Goal: Transaction & Acquisition: Purchase product/service

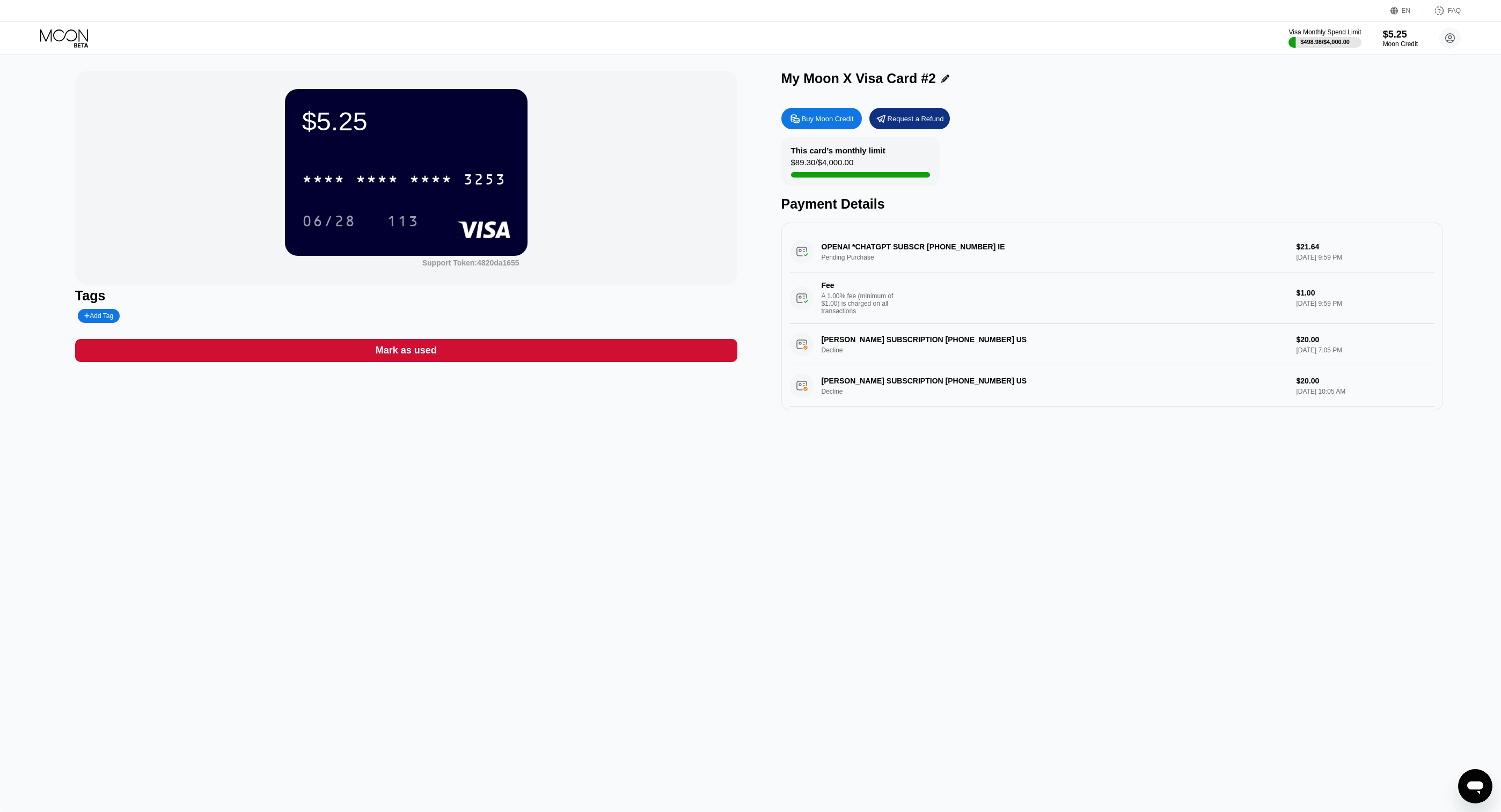
click at [820, 120] on div "Buy Moon Credit" at bounding box center [828, 118] width 52 height 9
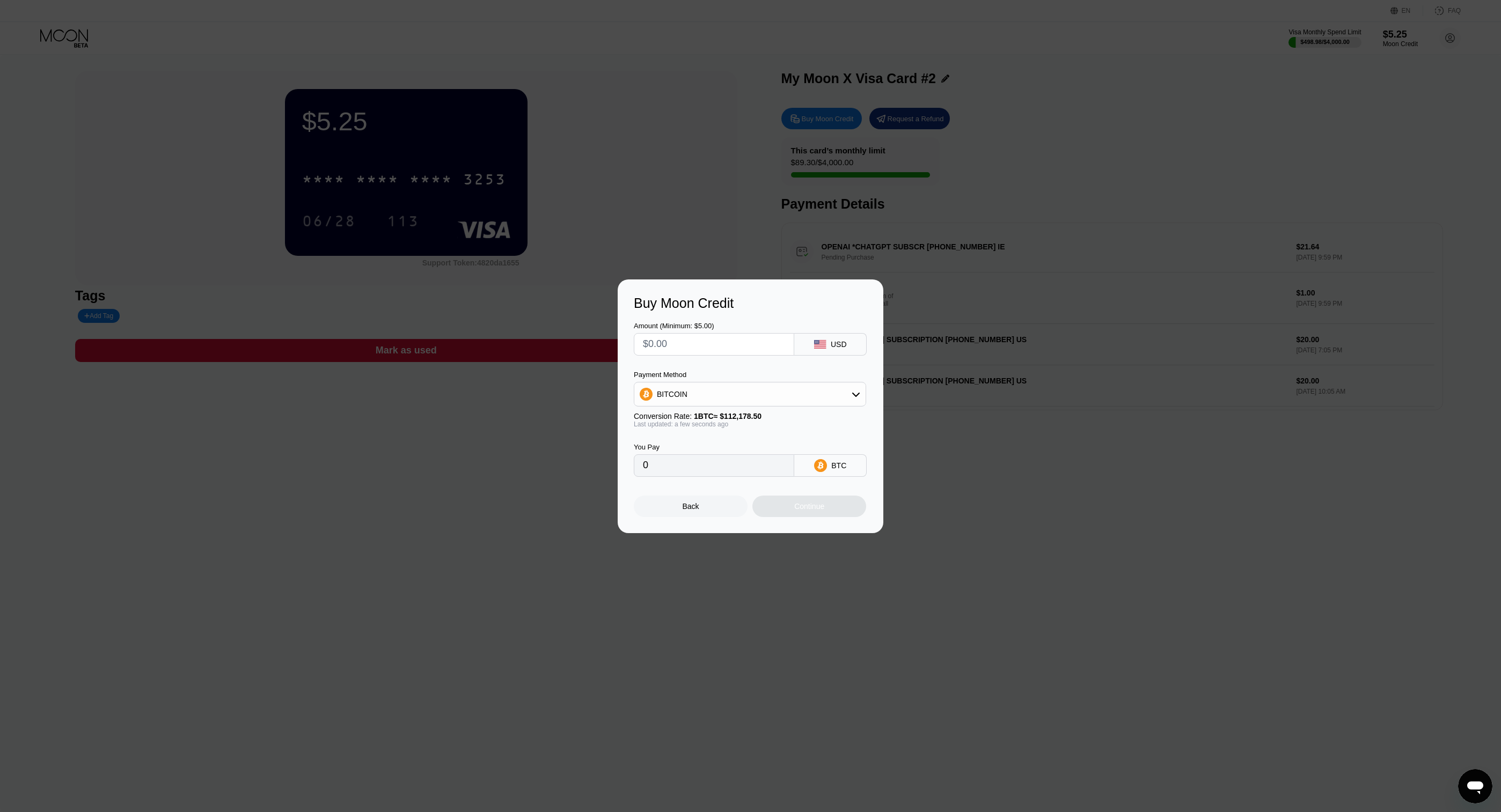
click at [700, 220] on div at bounding box center [750, 406] width 1501 height 812
click at [692, 507] on div "Back" at bounding box center [691, 506] width 16 height 8
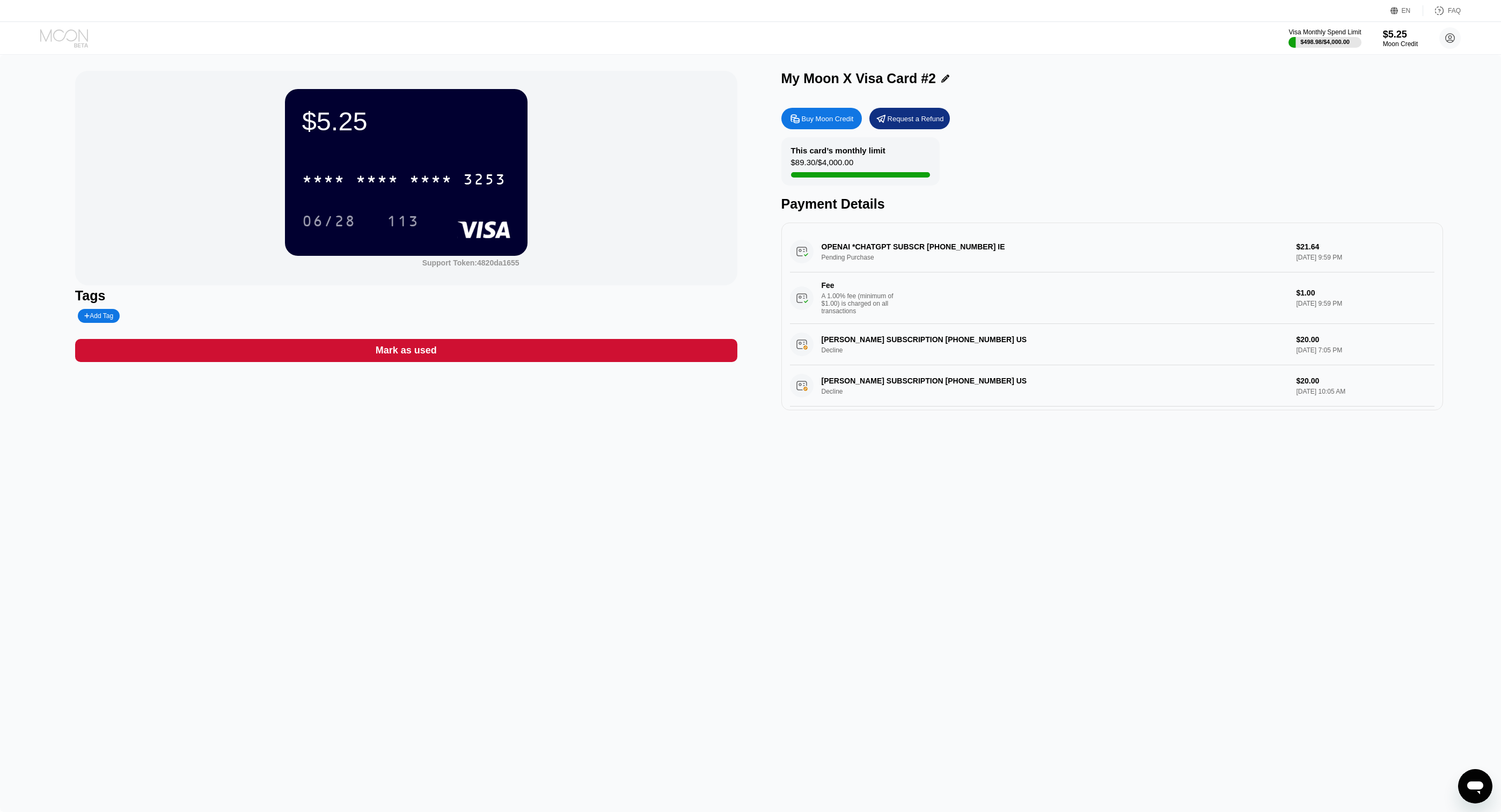
click at [79, 29] on icon at bounding box center [65, 38] width 50 height 19
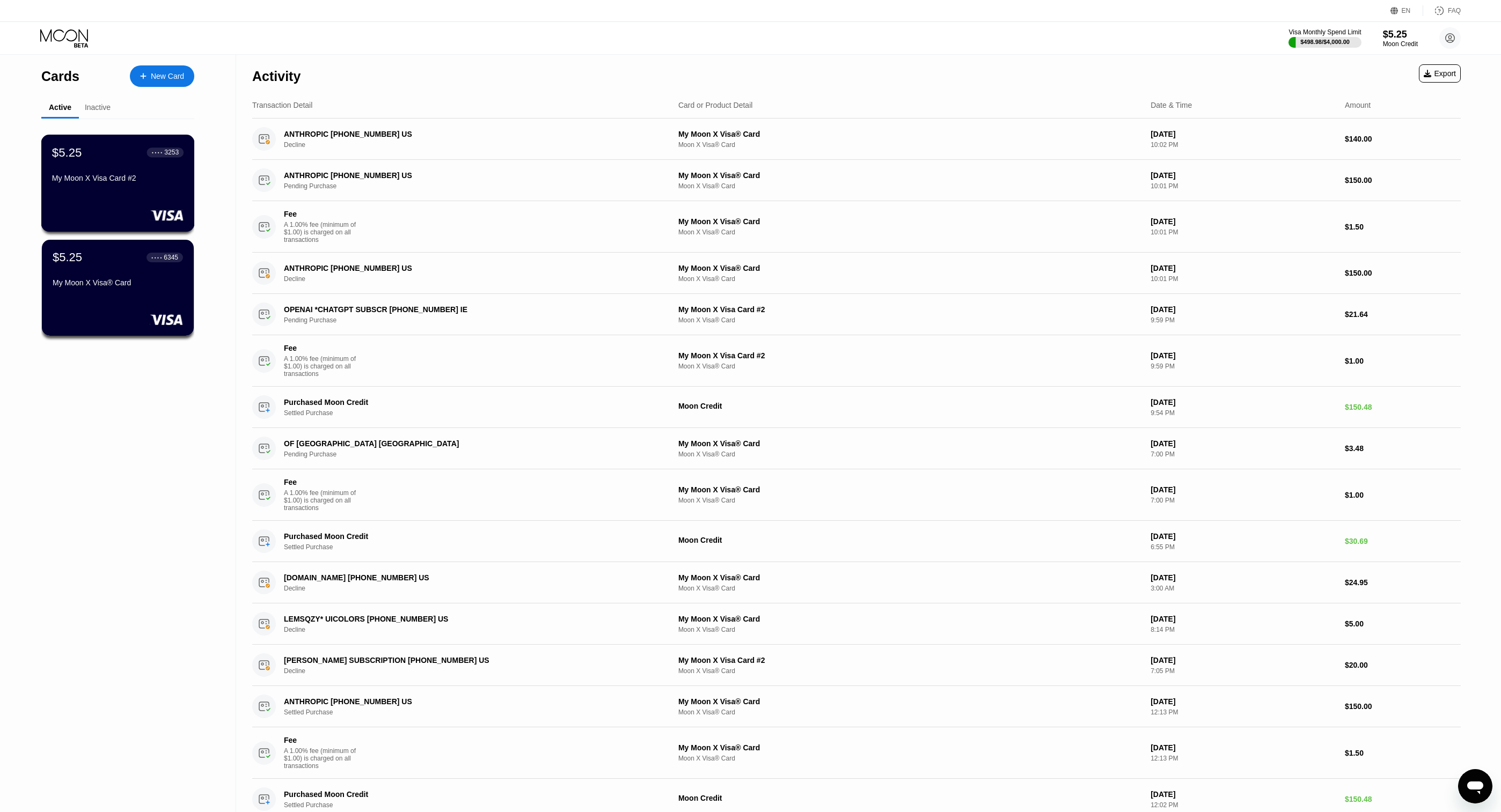
click at [110, 153] on div "$5.25 ● ● ● ● 3253" at bounding box center [118, 152] width 131 height 14
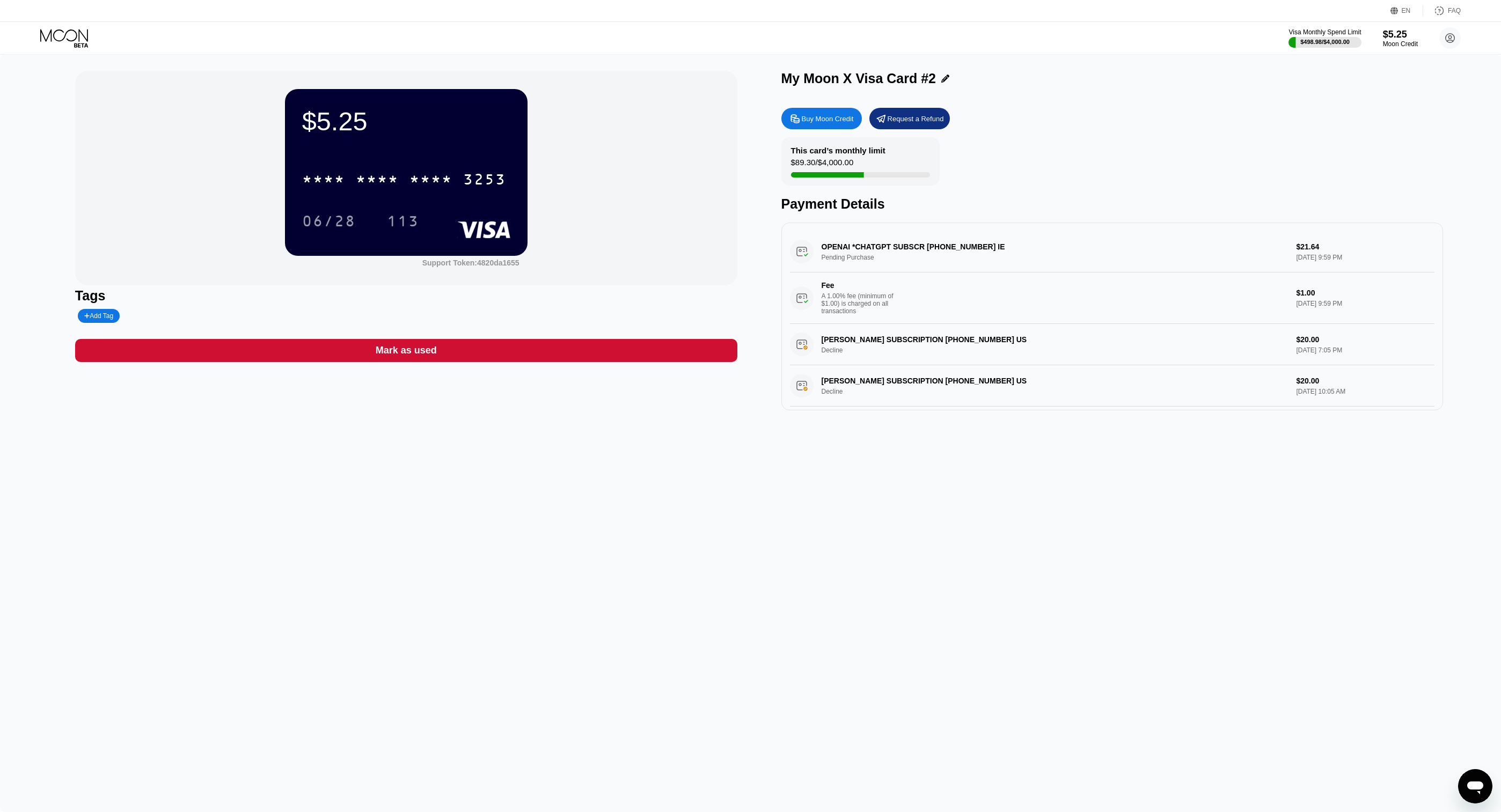
click at [822, 116] on div "Buy Moon Credit" at bounding box center [828, 118] width 52 height 9
type input "0"
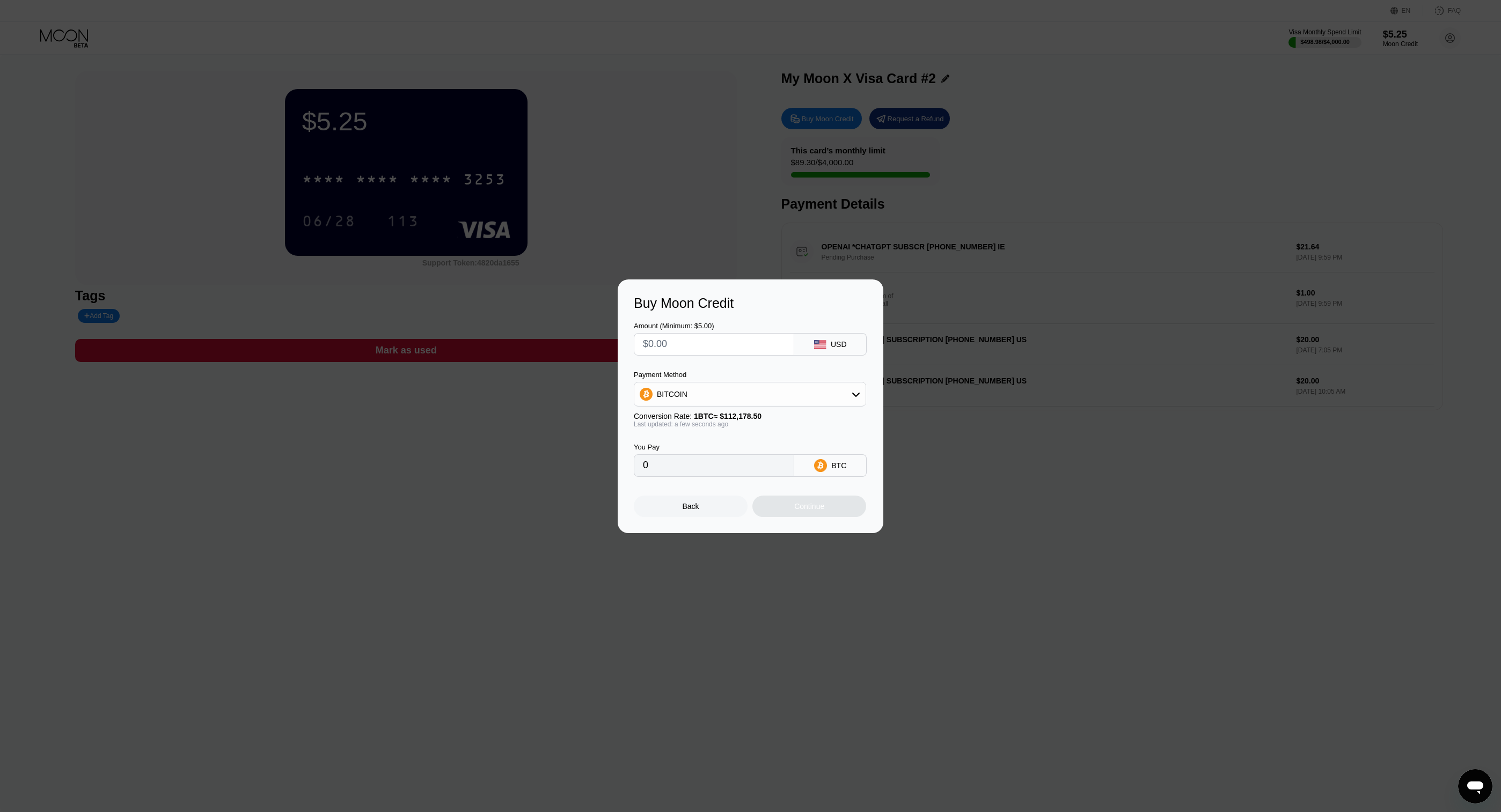
click at [683, 344] on input "text" at bounding box center [714, 344] width 142 height 22
type input "$1"
type input "0.00000892"
type input "$10"
type input "0.00008915"
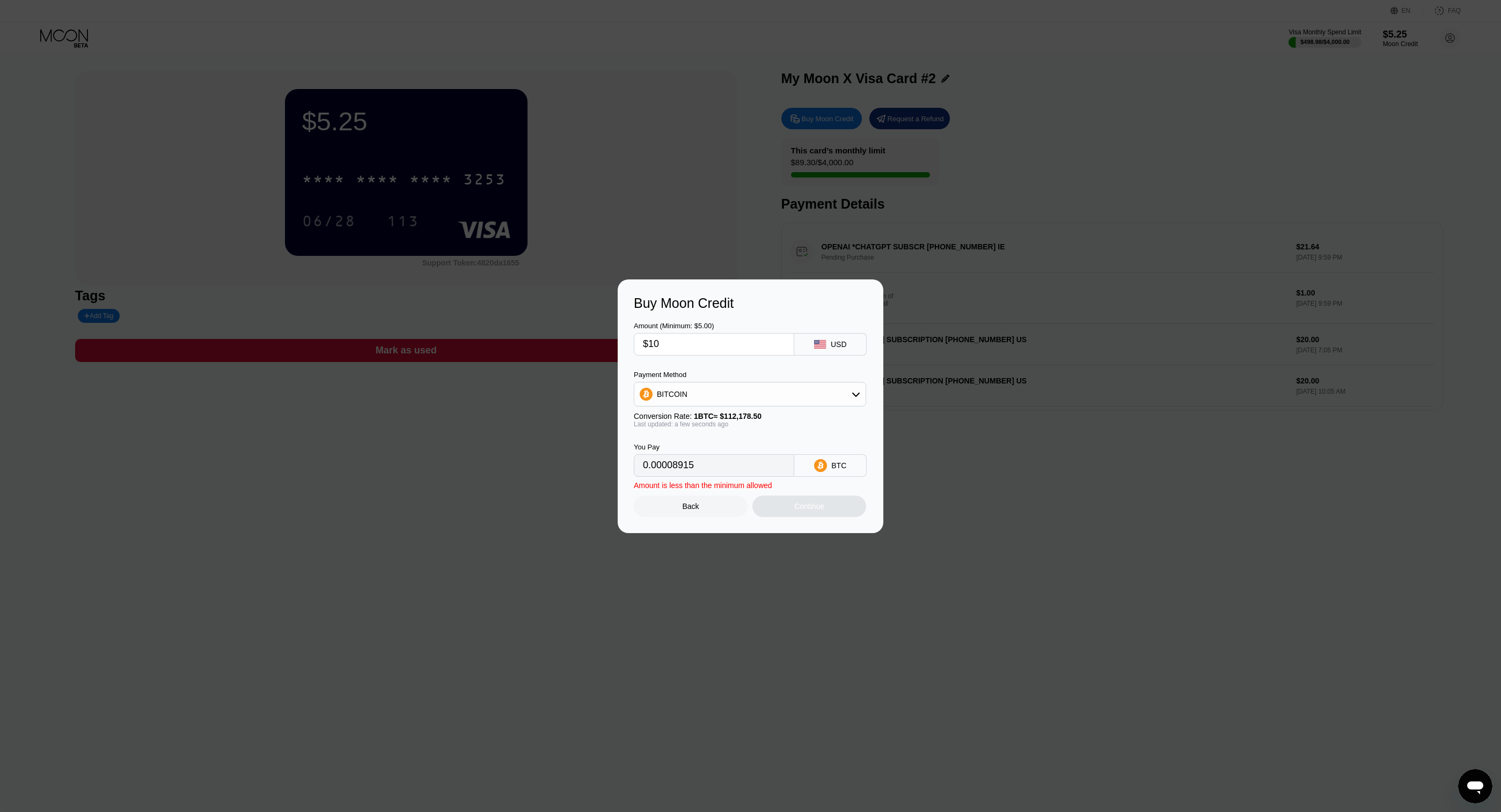
type input "$100"
type input "0.00089144"
type input "$100"
click at [725, 385] on div "BITCOIN" at bounding box center [750, 395] width 231 height 22
click at [698, 445] on span "USDT on TRON" at bounding box center [686, 447] width 54 height 8
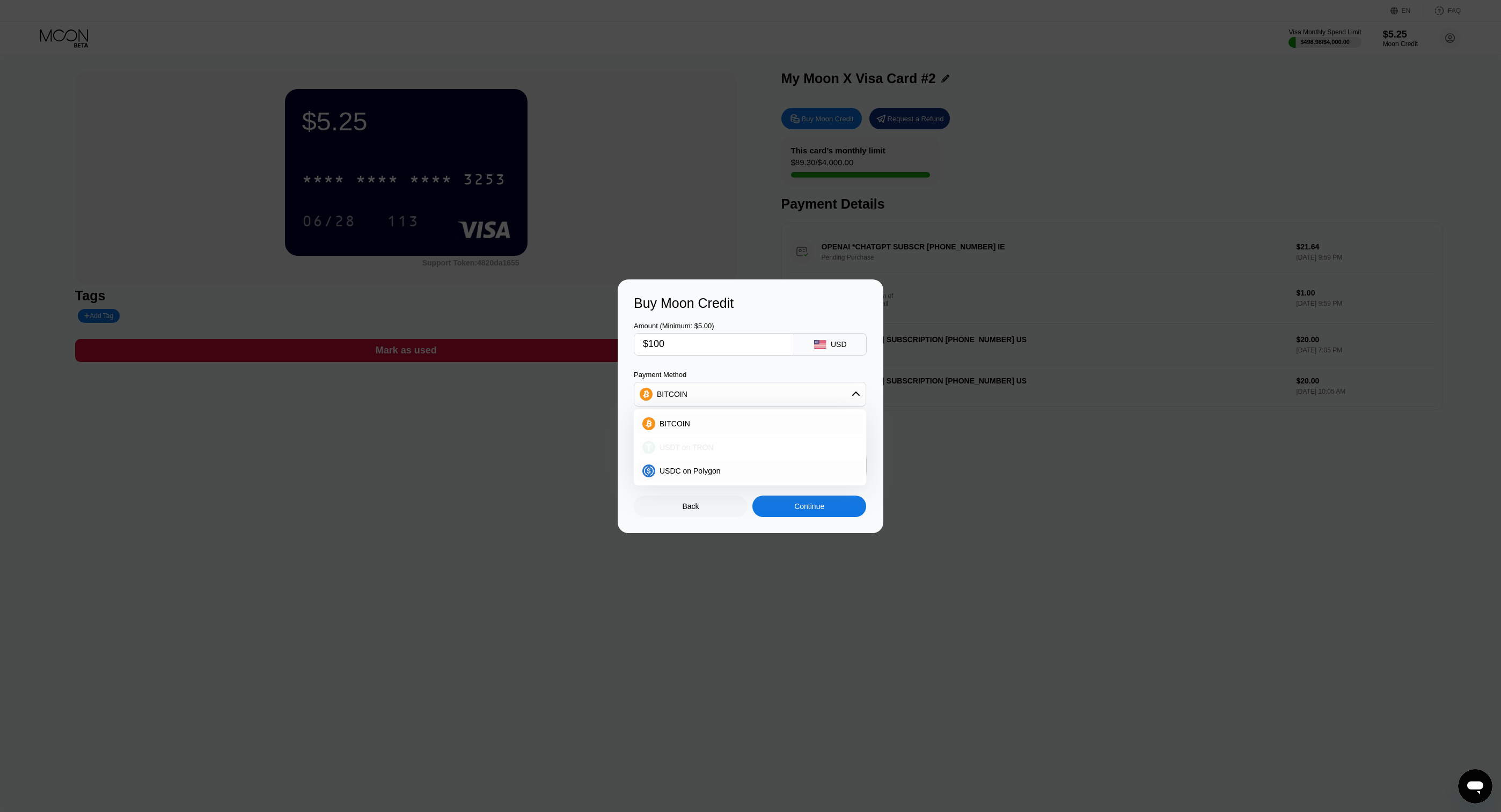
type input "101.01"
click at [815, 510] on div "Continue" at bounding box center [808, 506] width 30 height 8
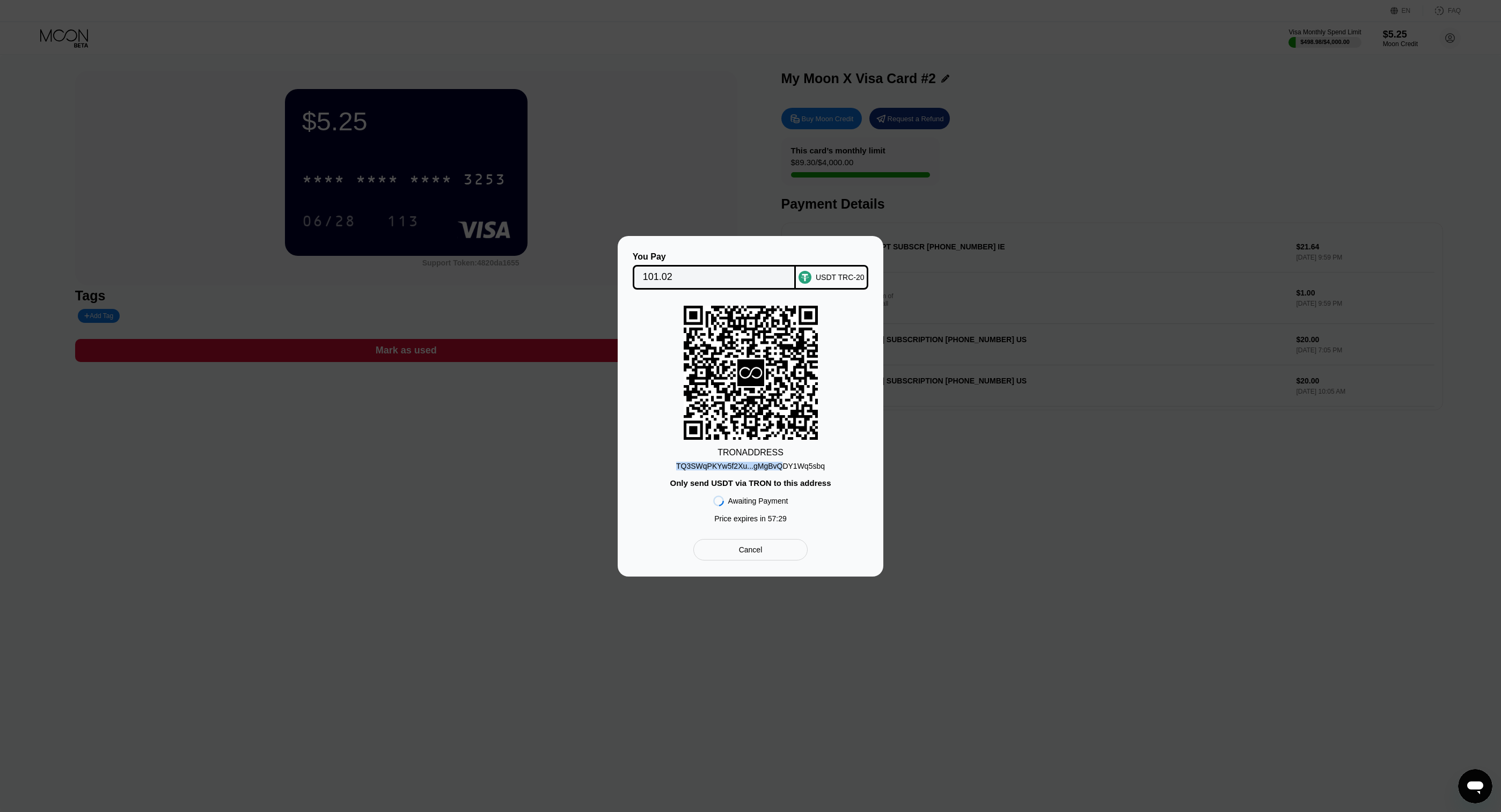
click at [781, 461] on div "TQ3SWqPKYw5f2Xu...gMgBvQDY1Wq5sbq" at bounding box center [750, 464] width 149 height 13
click at [781, 462] on div "TQ3SWqPKYw5f2Xu...gMgBvQDY1Wq5sbq" at bounding box center [750, 466] width 149 height 8
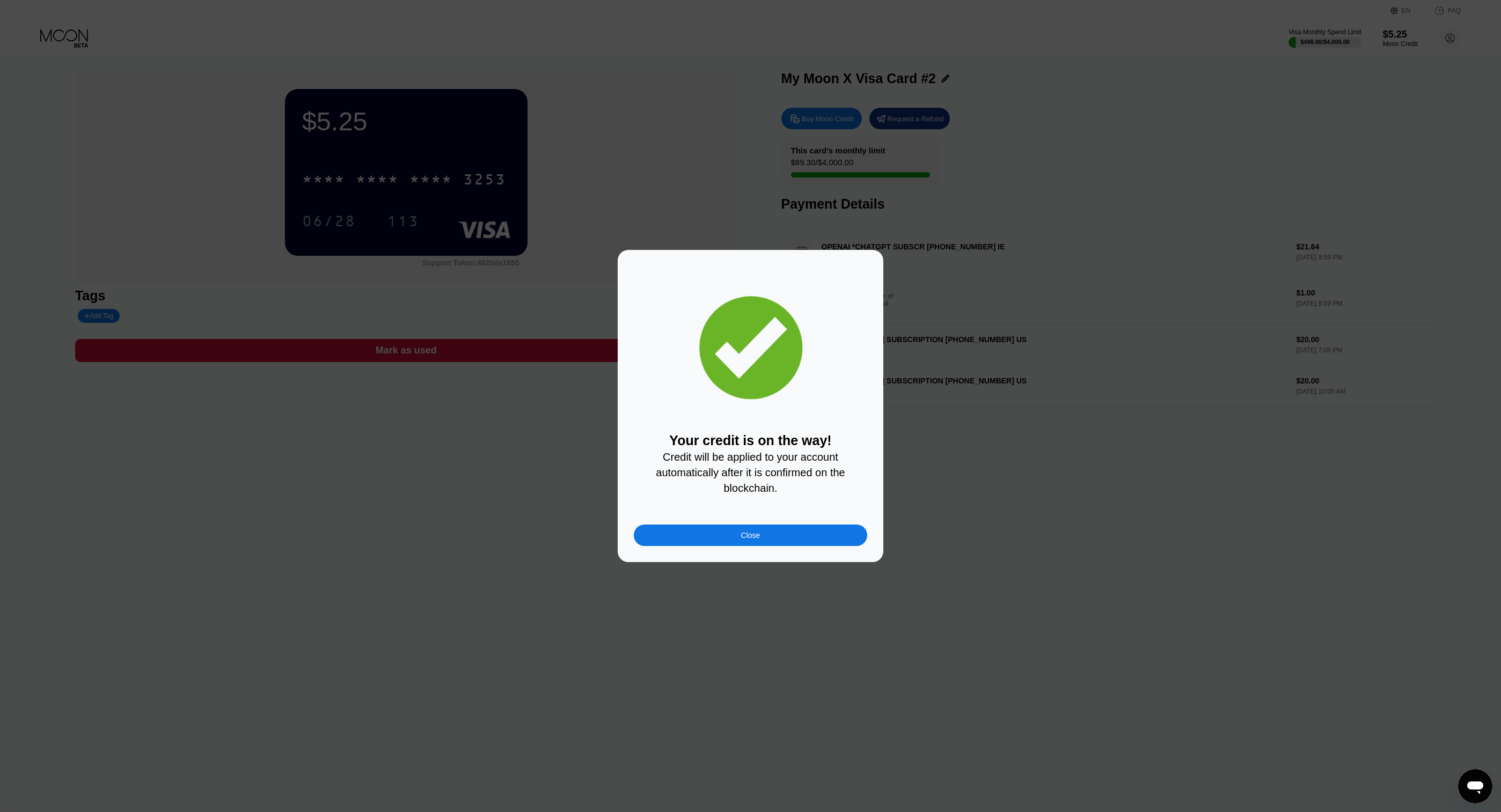
click at [721, 528] on div "Close" at bounding box center [750, 536] width 233 height 22
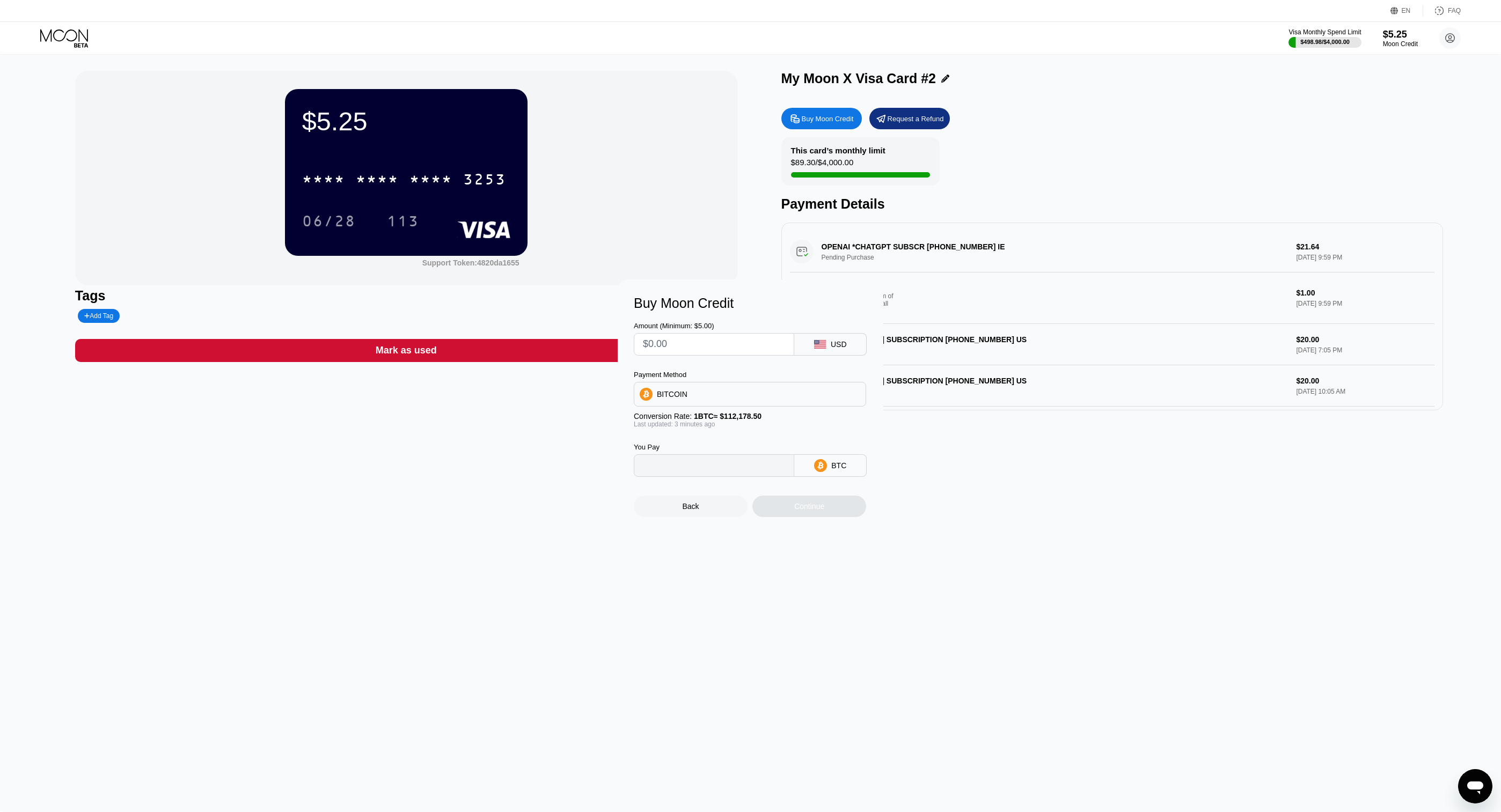
type input "0"
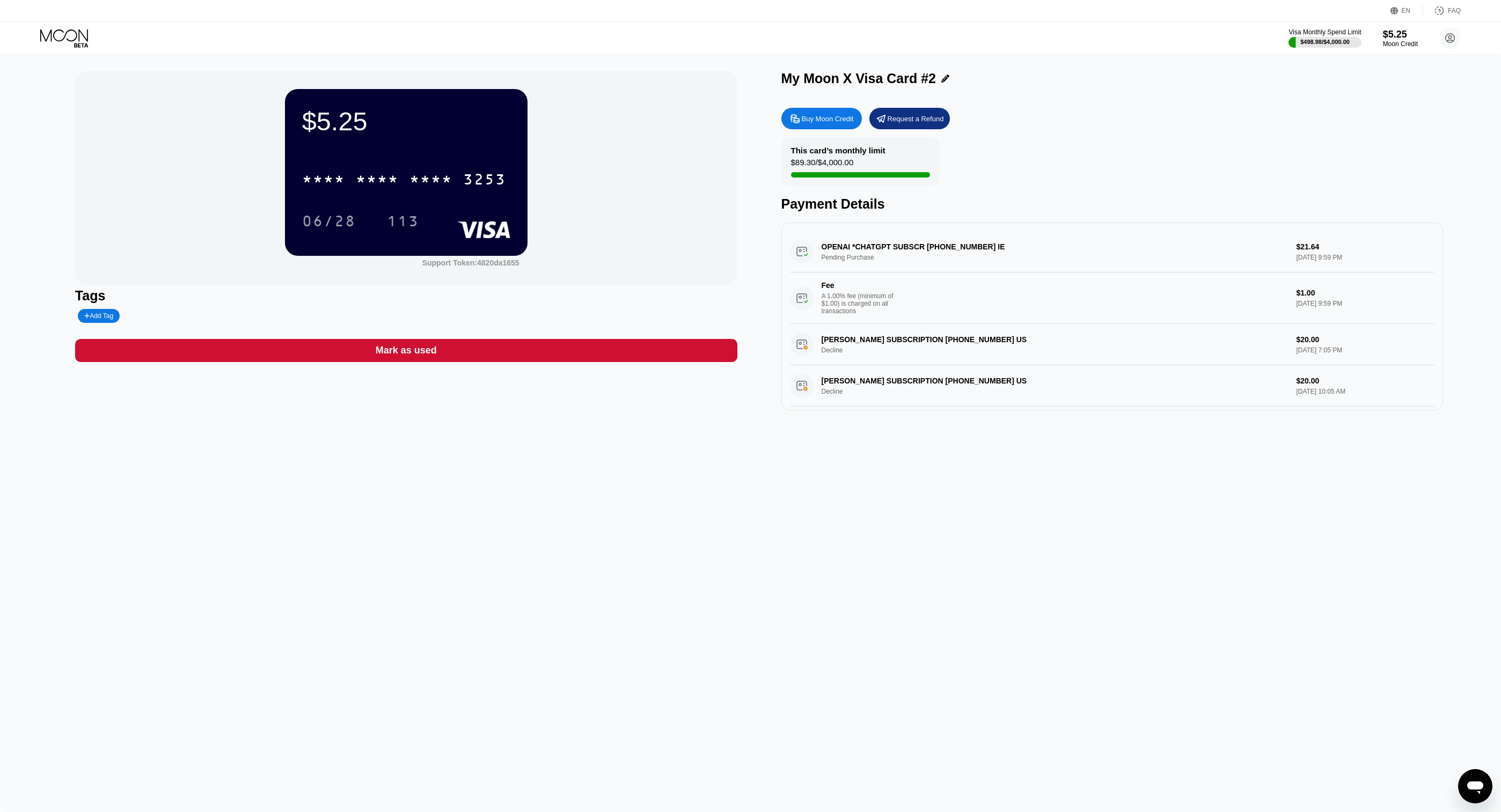
click at [68, 36] on icon at bounding box center [65, 38] width 50 height 19
